Goal: Find specific page/section: Find specific page/section

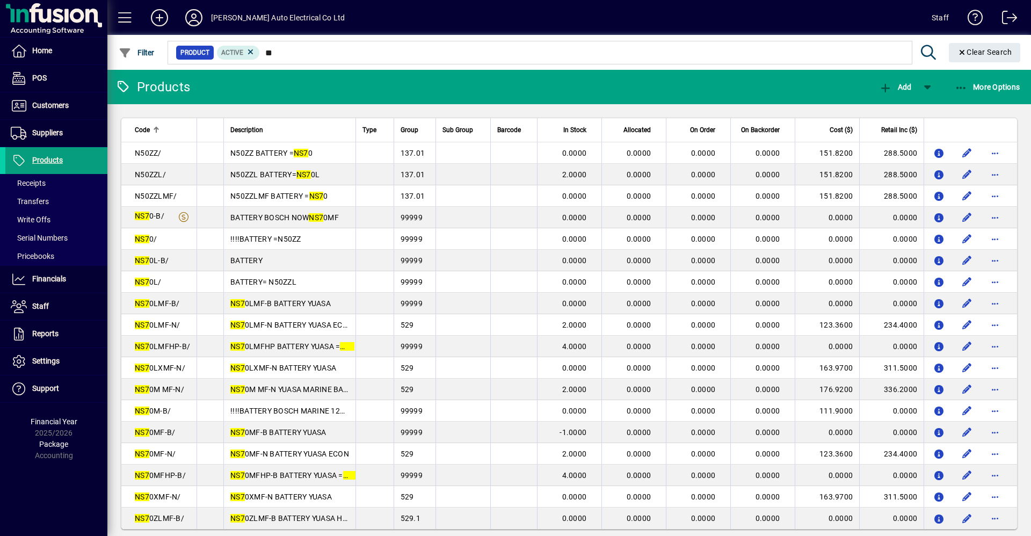
type input "*"
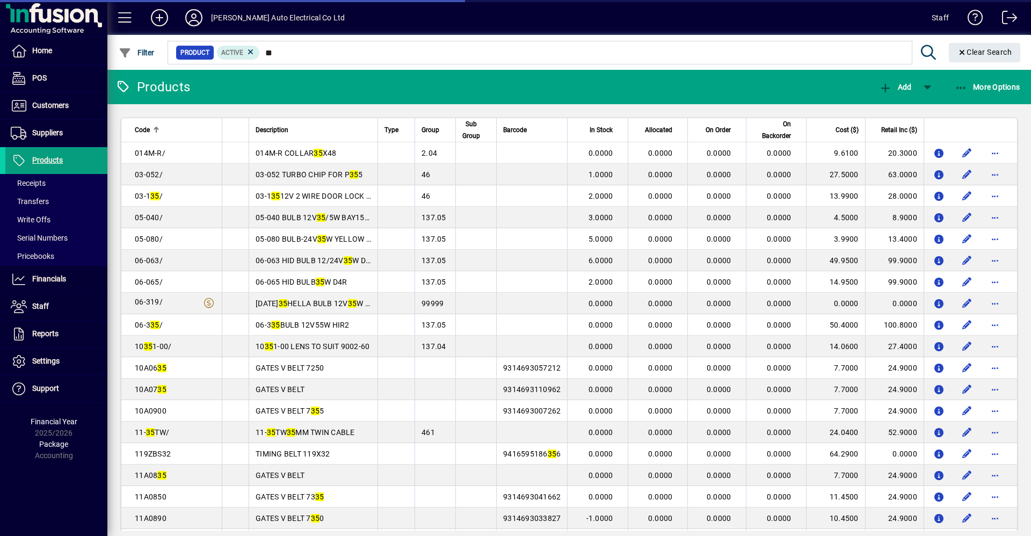
type input "*"
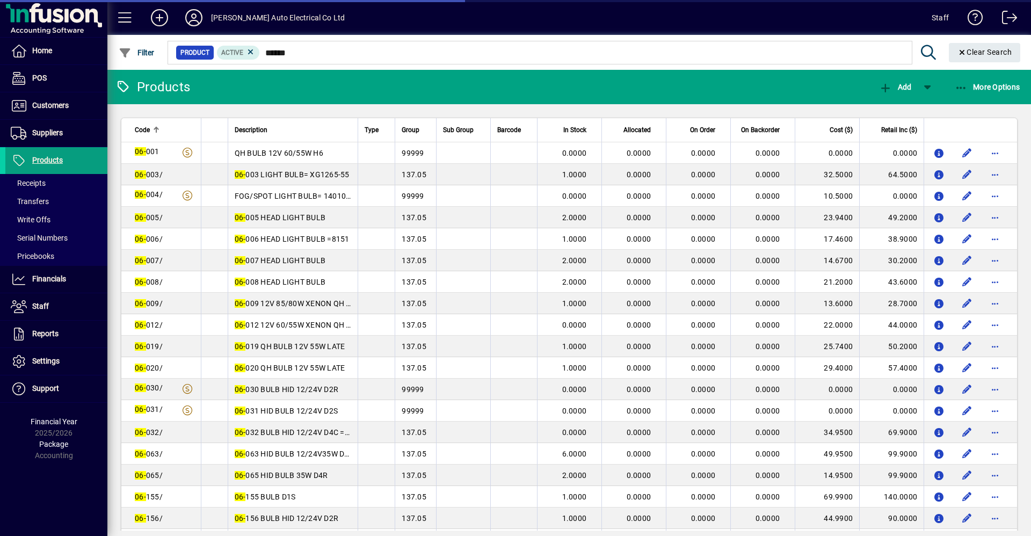
type input "******"
